Goal: Communication & Community: Ask a question

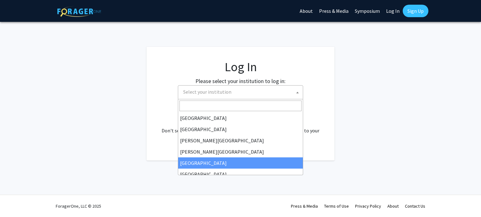
select select "6"
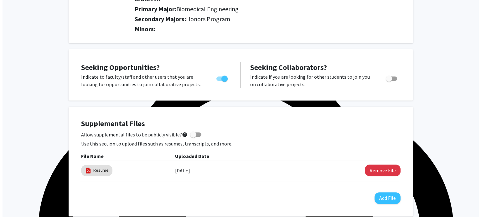
scroll to position [192, 0]
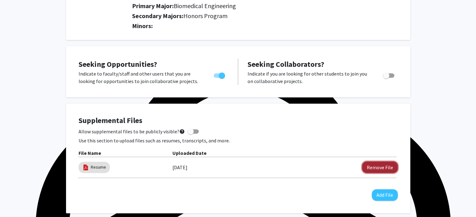
click at [374, 166] on button "Remove File" at bounding box center [380, 168] width 36 height 12
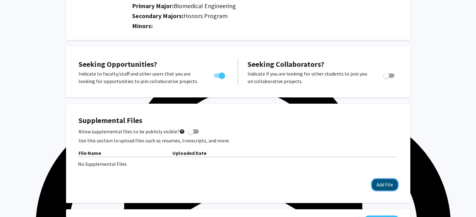
click at [387, 183] on button "Add File" at bounding box center [385, 185] width 26 height 12
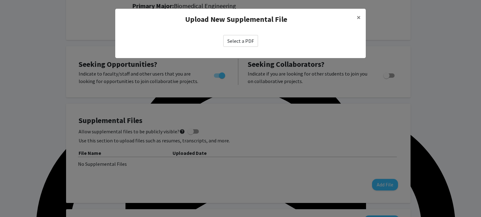
click at [243, 41] on label "Select a PDF" at bounding box center [240, 41] width 35 height 12
click at [0, 0] on input "Select a PDF" at bounding box center [0, 0] width 0 height 0
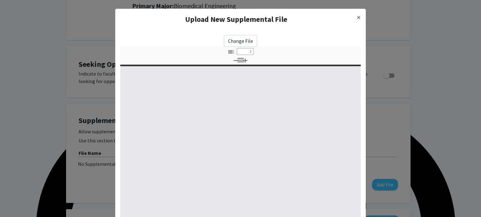
select select "custom"
type input "0"
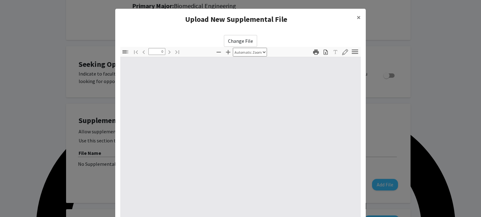
select select "custom"
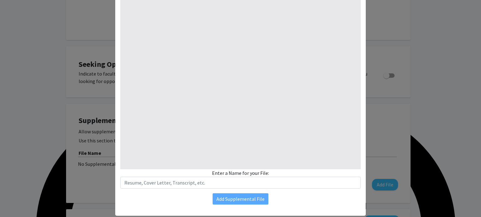
scroll to position [79, 0]
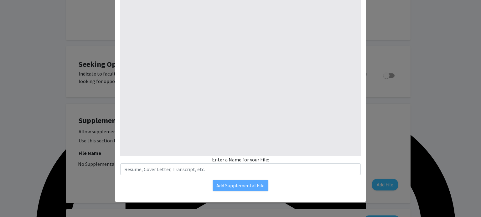
type input "1"
select select "auto"
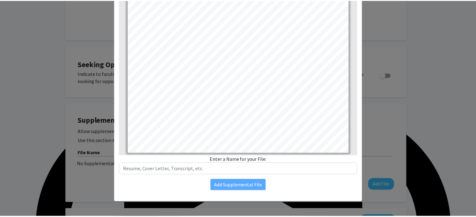
scroll to position [0, 0]
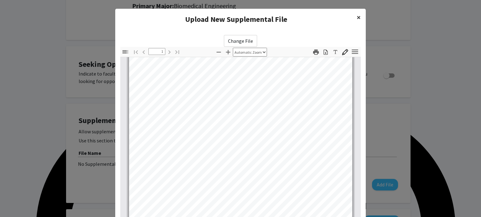
click at [359, 18] on button "×" at bounding box center [358, 18] width 14 height 18
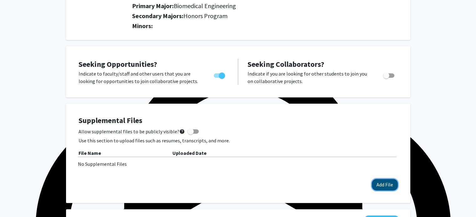
click at [379, 183] on button "Add File" at bounding box center [385, 185] width 26 height 12
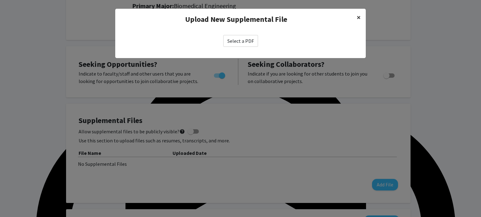
click at [358, 18] on span "×" at bounding box center [358, 18] width 4 height 10
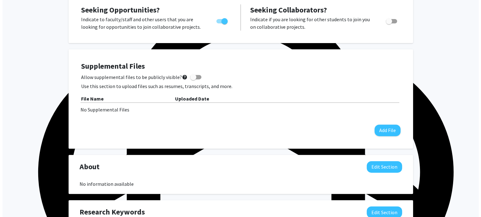
scroll to position [247, 0]
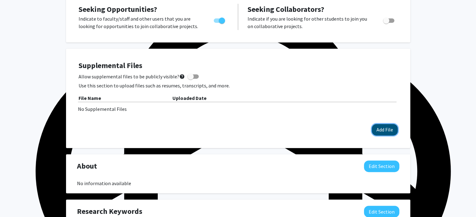
click at [379, 127] on button "Add File" at bounding box center [385, 130] width 26 height 12
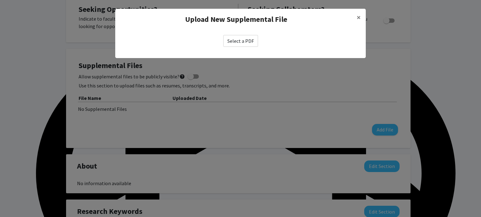
click at [250, 42] on label "Select a PDF" at bounding box center [240, 41] width 35 height 12
click at [0, 0] on input "Select a PDF" at bounding box center [0, 0] width 0 height 0
select select "custom"
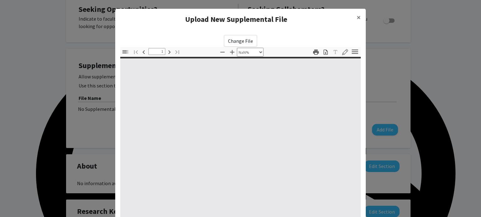
scroll to position [79, 0]
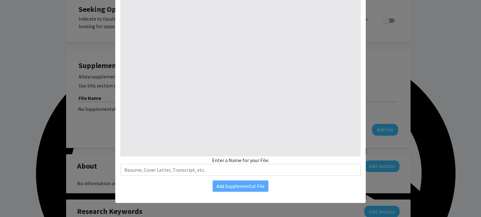
type input "0"
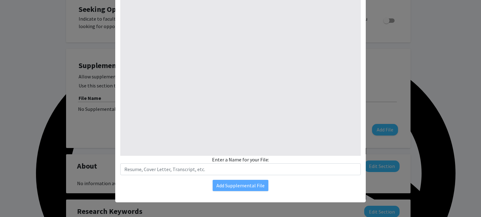
select select "custom"
type input "1"
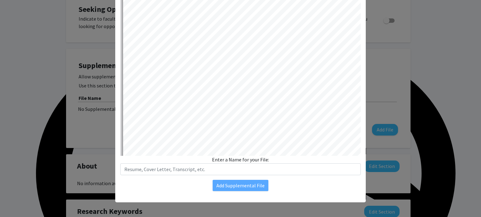
select select "auto"
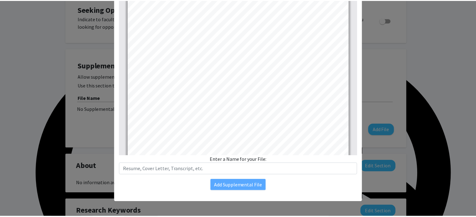
scroll to position [0, 0]
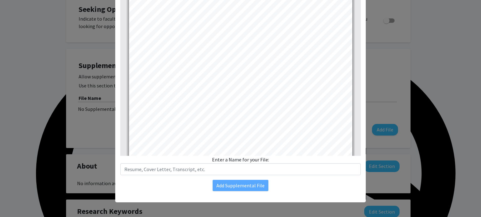
drag, startPoint x: 358, startPoint y: 78, endPoint x: 339, endPoint y: 190, distance: 113.4
click at [339, 190] on div "Change File Thumbnails Document Outline Attachments Layers Current Outline Item…" at bounding box center [240, 73] width 250 height 245
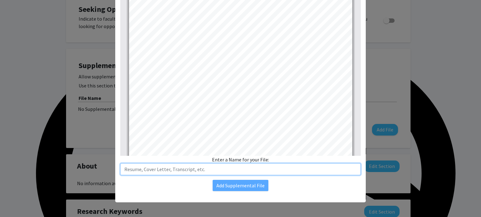
click at [178, 173] on input "text" at bounding box center [240, 170] width 240 height 12
type input "Resume 2025"
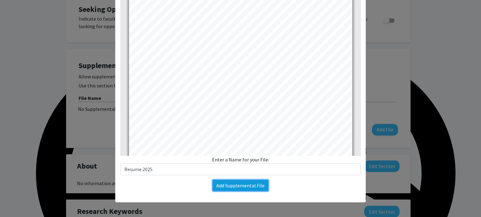
click at [235, 188] on button "Add Supplemental File" at bounding box center [240, 185] width 56 height 11
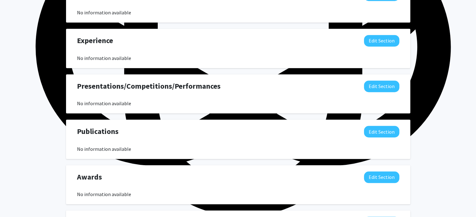
scroll to position [473, 0]
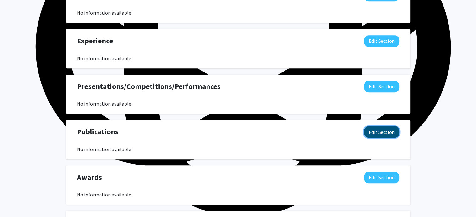
click at [373, 132] on button "Edit Section" at bounding box center [381, 132] width 35 height 12
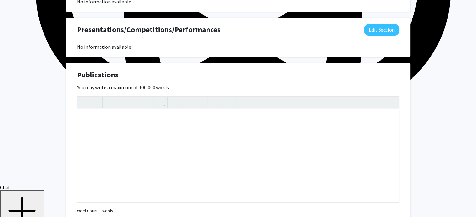
scroll to position [531, 0]
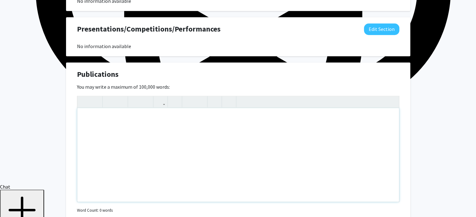
click at [164, 113] on div "Note to users with screen readers: Please deactivate our accessibility plugin f…" at bounding box center [238, 155] width 322 height 94
click at [158, 127] on div "To enrich screen reader interactions, please activate Accessibility in Grammarl…" at bounding box center [238, 155] width 322 height 94
paste div "To enrich screen reader interactions, please activate Accessibility in Grammarl…"
type textarea "<p>[PERSON_NAME], A., [PERSON_NAME], Y., [PERSON_NAME], S., [PERSON_NAME], M., …"
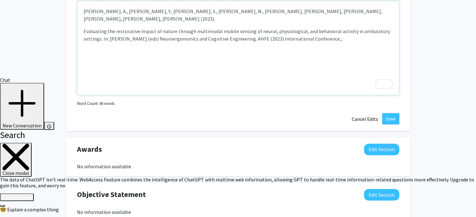
scroll to position [638, 0]
click at [84, 27] on p "Evaluating the restorative impact of nature through multimodal mobile sensing o…" at bounding box center [238, 34] width 309 height 15
type textarea "<p>[PERSON_NAME], A., [PERSON_NAME], Y., [PERSON_NAME], S., [PERSON_NAME], M., …"
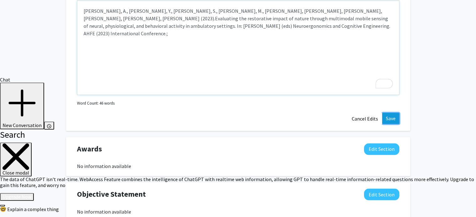
click at [394, 122] on button "Save" at bounding box center [390, 118] width 17 height 11
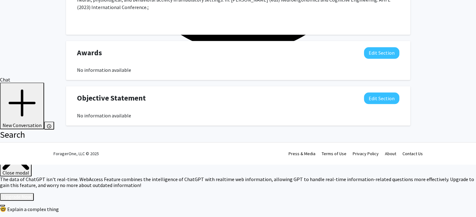
scroll to position [578, 0]
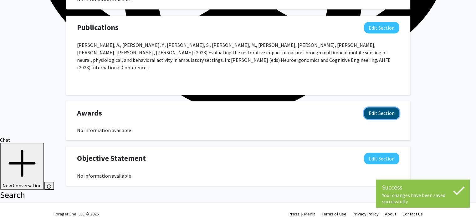
click at [374, 108] on button "Edit Section" at bounding box center [381, 114] width 35 height 12
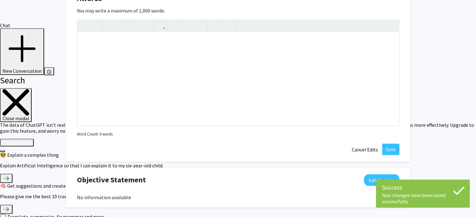
scroll to position [701, 0]
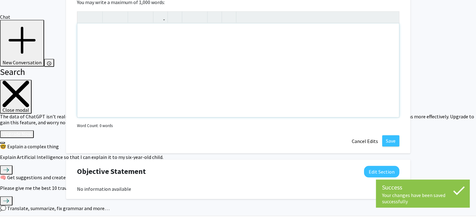
click at [265, 50] on div "Note to users with screen readers: Please deactivate our accessibility plugin f…" at bounding box center [238, 70] width 322 height 94
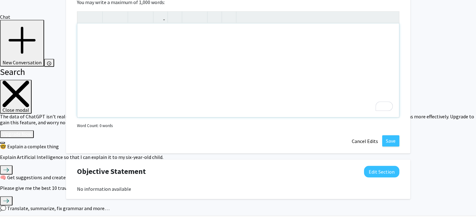
click at [134, 32] on div "To enrich screen reader interactions, please activate Accessibility in Grammarl…" at bounding box center [238, 70] width 322 height 94
paste div "To enrich screen reader interactions, please activate Accessibility in Grammarl…"
type textarea "<p>[PERSON_NAME] Scholarship Award &amp; STEM Research Award 2024; [PERSON_NAME…"
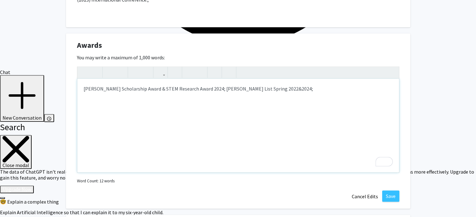
scroll to position [638, 0]
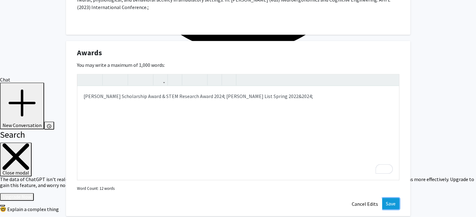
click at [389, 198] on button "Save" at bounding box center [390, 203] width 17 height 11
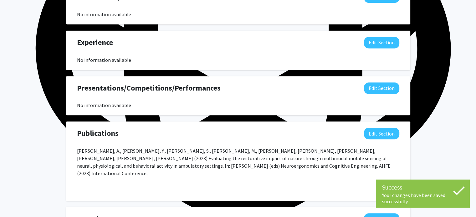
scroll to position [472, 0]
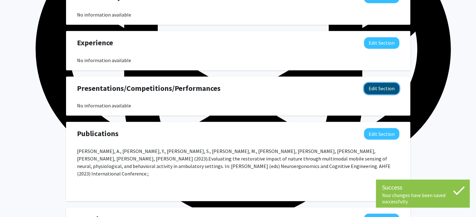
click at [375, 90] on button "Edit Section" at bounding box center [381, 89] width 35 height 12
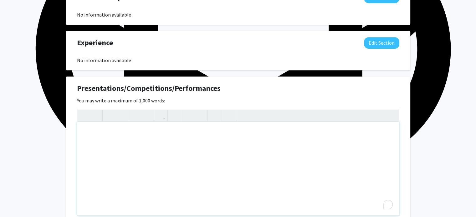
click at [246, 136] on div "To enrich screen reader interactions, please activate Accessibility in Grammarl…" at bounding box center [238, 169] width 322 height 94
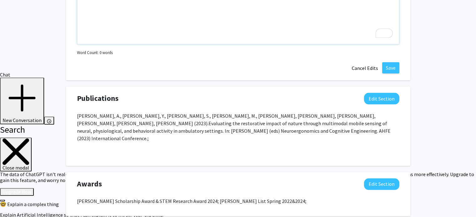
scroll to position [645, 0]
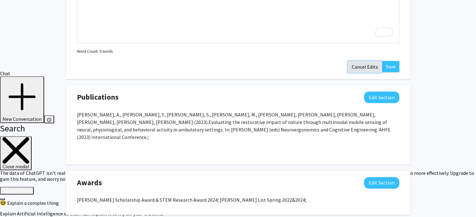
click at [358, 67] on button "Cancel Edits" at bounding box center [365, 67] width 34 height 12
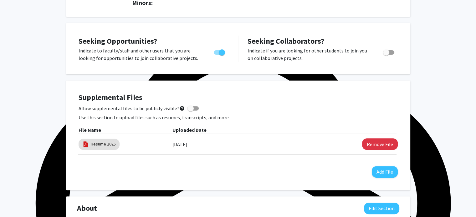
scroll to position [0, 0]
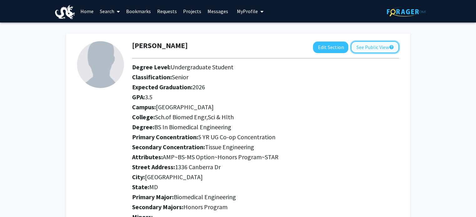
click at [360, 46] on button "See Public View help" at bounding box center [375, 47] width 48 height 12
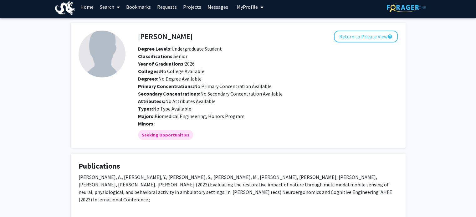
scroll to position [4, 0]
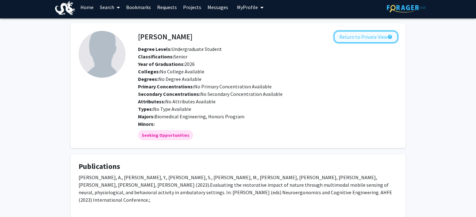
click at [355, 38] on button "Return to Private View help" at bounding box center [366, 37] width 64 height 12
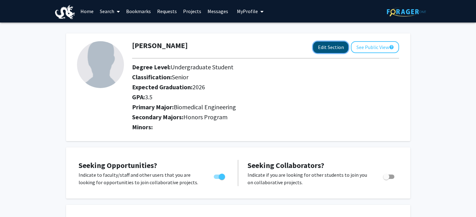
click at [322, 47] on button "Edit Section" at bounding box center [330, 48] width 35 height 12
select select "senior"
select select "2026"
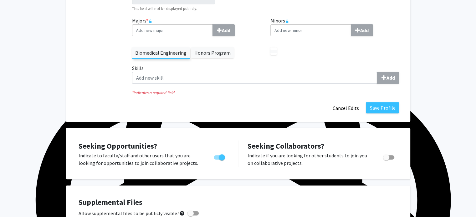
scroll to position [243, 0]
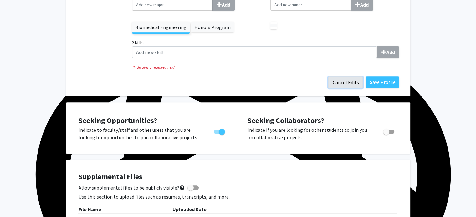
click at [356, 84] on button "Cancel Edits" at bounding box center [345, 83] width 34 height 12
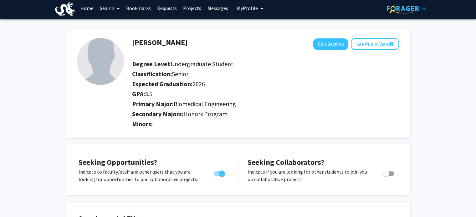
scroll to position [0, 0]
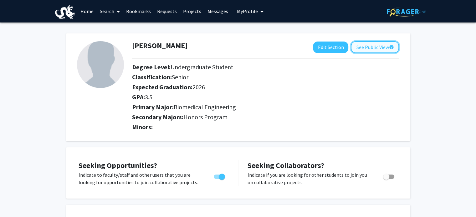
click at [363, 49] on button "See Public View help" at bounding box center [375, 47] width 48 height 12
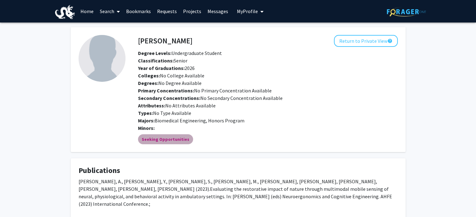
click at [172, 139] on mat-chip "Seeking Opportunities" at bounding box center [165, 140] width 55 height 10
click at [171, 10] on link "Requests" at bounding box center [167, 11] width 26 height 22
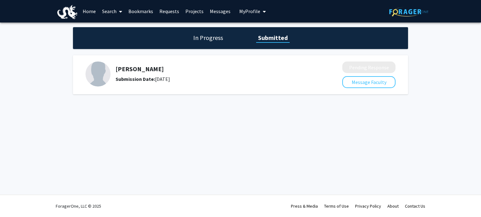
click at [263, 39] on h1 "Submitted" at bounding box center [272, 37] width 33 height 9
click at [209, 38] on h1 "In Progress" at bounding box center [207, 37] width 33 height 9
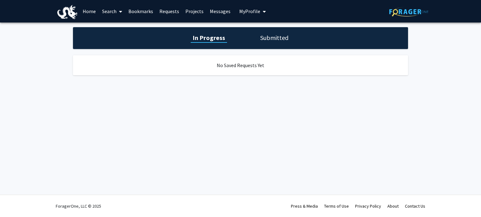
click at [86, 12] on link "Home" at bounding box center [88, 11] width 19 height 22
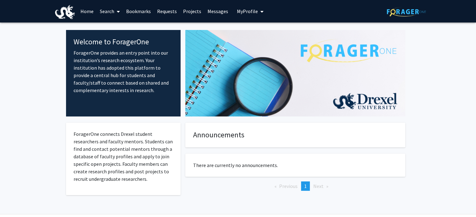
scroll to position [19, 0]
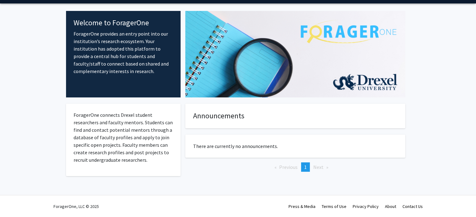
click at [317, 167] on span "Next page" at bounding box center [318, 167] width 10 height 6
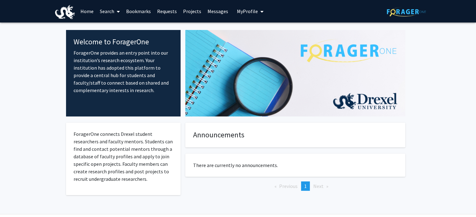
click at [168, 13] on link "Requests" at bounding box center [167, 11] width 26 height 22
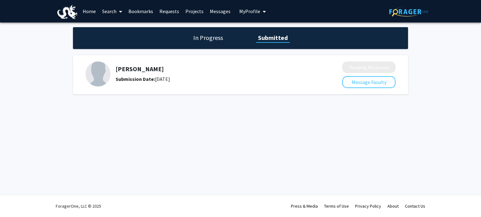
click at [112, 12] on link "Search" at bounding box center [112, 11] width 26 height 22
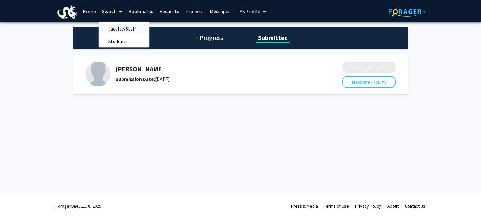
click at [121, 31] on span "Faculty/Staff" at bounding box center [122, 29] width 46 height 13
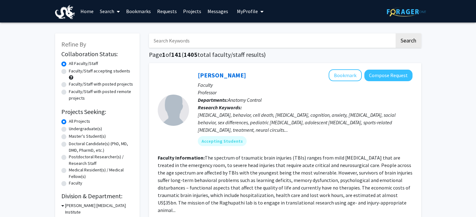
click at [69, 94] on label "Faculty/Staff with posted remote projects" at bounding box center [101, 95] width 64 height 13
click at [69, 93] on input "Faculty/Staff with posted remote projects" at bounding box center [71, 91] width 4 height 4
radio input "true"
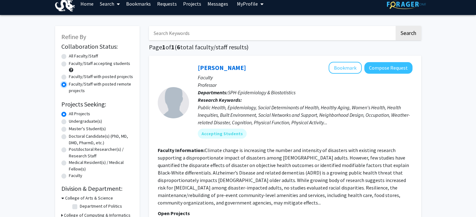
scroll to position [7, 0]
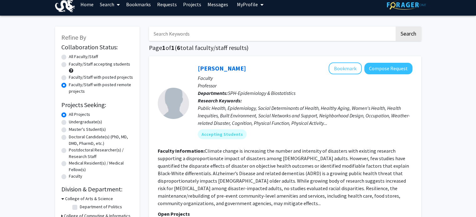
click at [69, 58] on label "All Faculty/Staff" at bounding box center [83, 57] width 29 height 7
click at [69, 58] on input "All Faculty/Staff" at bounding box center [71, 56] width 4 height 4
radio input "true"
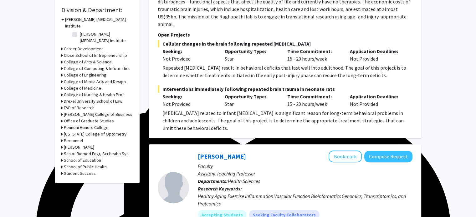
scroll to position [186, 0]
click at [65, 151] on h3 "Sch of Biomed Engr, Sci Health Sys" at bounding box center [96, 154] width 65 height 7
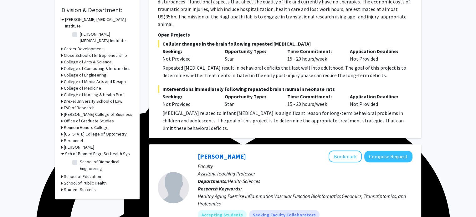
click at [80, 159] on label "School of Biomedical Engineering" at bounding box center [106, 165] width 52 height 13
click at [80, 159] on input "School of Biomedical Engineering" at bounding box center [82, 161] width 4 height 4
checkbox input "true"
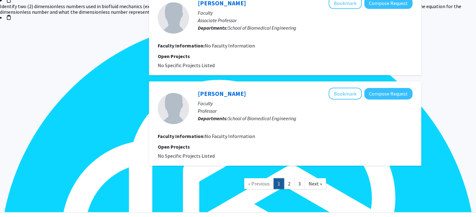
scroll to position [1428, 0]
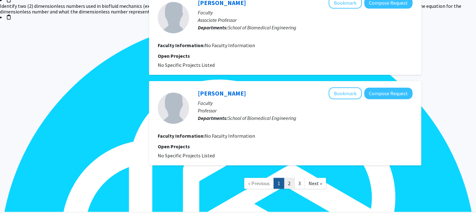
click at [285, 178] on link "2" at bounding box center [289, 183] width 11 height 11
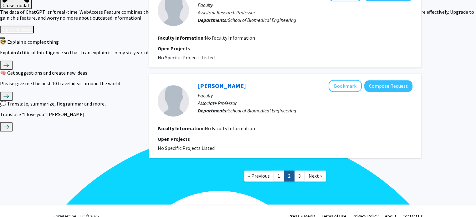
scroll to position [814, 0]
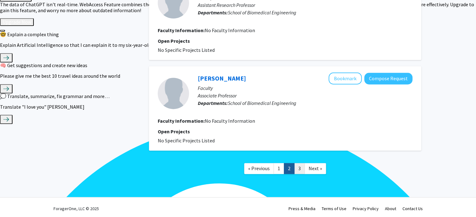
click at [299, 166] on link "3" at bounding box center [299, 168] width 11 height 11
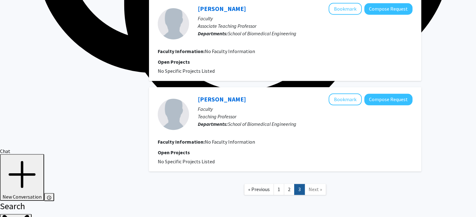
scroll to position [588, 0]
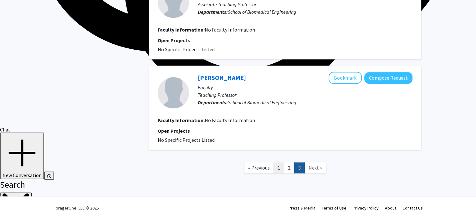
click at [279, 166] on link "1" at bounding box center [278, 168] width 11 height 11
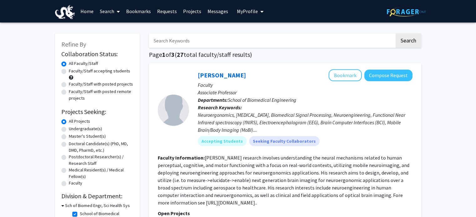
click at [69, 86] on label "Faculty/Staff with posted projects" at bounding box center [101, 84] width 64 height 7
click at [69, 85] on input "Faculty/Staff with posted projects" at bounding box center [71, 83] width 4 height 4
radio input "true"
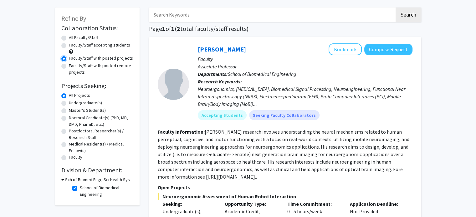
scroll to position [28, 0]
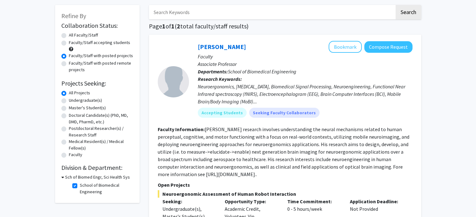
click at [80, 186] on label "School of Biomedical Engineering" at bounding box center [106, 188] width 52 height 13
click at [80, 186] on input "School of Biomedical Engineering" at bounding box center [82, 184] width 4 height 4
checkbox input "false"
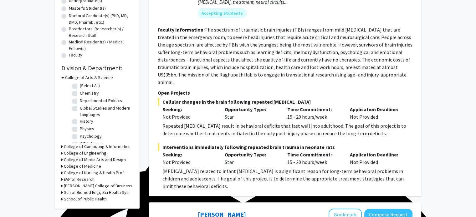
scroll to position [6, 0]
click at [60, 152] on div "Refine By Collaboration Status: Collaboration Status All Faculty/Staff Collabor…" at bounding box center [97, 57] width 84 height 304
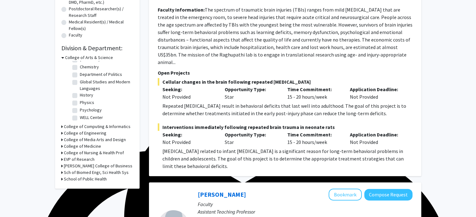
click at [80, 111] on label "Psychology" at bounding box center [91, 110] width 22 height 7
click at [80, 111] on input "Psychology" at bounding box center [82, 109] width 4 height 4
checkbox input "true"
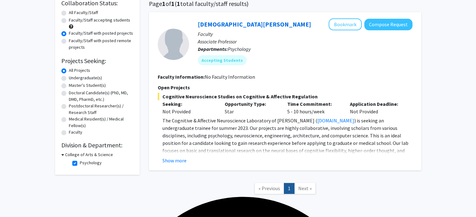
scroll to position [54, 0]
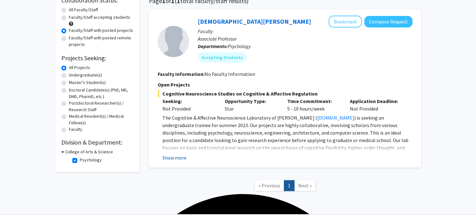
click at [175, 157] on button "Show more" at bounding box center [174, 158] width 24 height 8
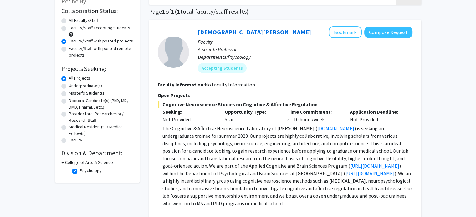
scroll to position [43, 0]
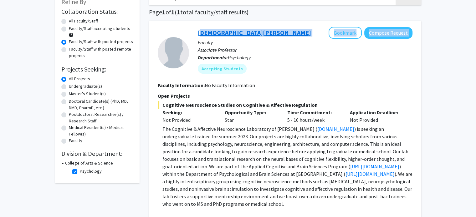
drag, startPoint x: 257, startPoint y: 35, endPoint x: 198, endPoint y: 30, distance: 59.4
type textarea "[DEMOGRAPHIC_DATA][PERSON_NAME] Bookmark Compose Request"
click at [198, 30] on div "[DEMOGRAPHIC_DATA][PERSON_NAME] Bookmark Compose Request" at bounding box center [305, 33] width 215 height 12
copy div "[DEMOGRAPHIC_DATA][PERSON_NAME] Bookmark Compose Request"
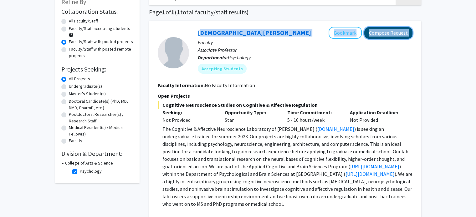
click at [383, 34] on button "Compose Request" at bounding box center [388, 33] width 48 height 12
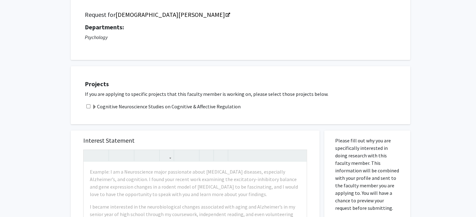
scroll to position [63, 0]
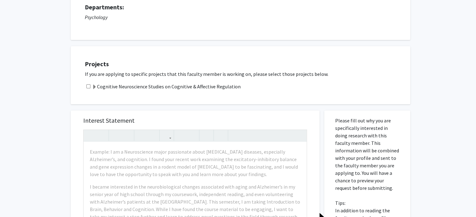
click at [88, 82] on div "Projects If you are applying to specific projects that this faculty member is w…" at bounding box center [245, 75] width 332 height 43
click at [85, 87] on div "Cognitive Neuroscience Studies on Cognitive & Affective Regulation" at bounding box center [244, 87] width 319 height 8
click at [88, 85] on input "checkbox" at bounding box center [88, 86] width 4 height 4
checkbox input "true"
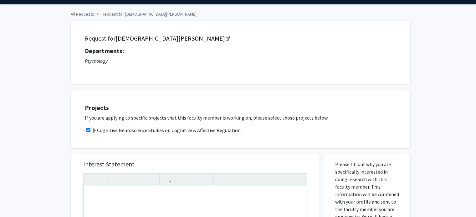
scroll to position [18, 0]
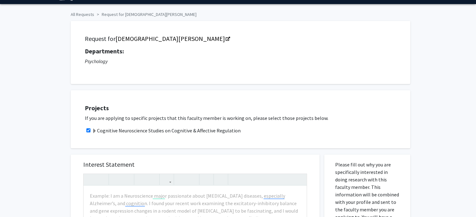
scroll to position [416, 0]
